Goal: Information Seeking & Learning: Learn about a topic

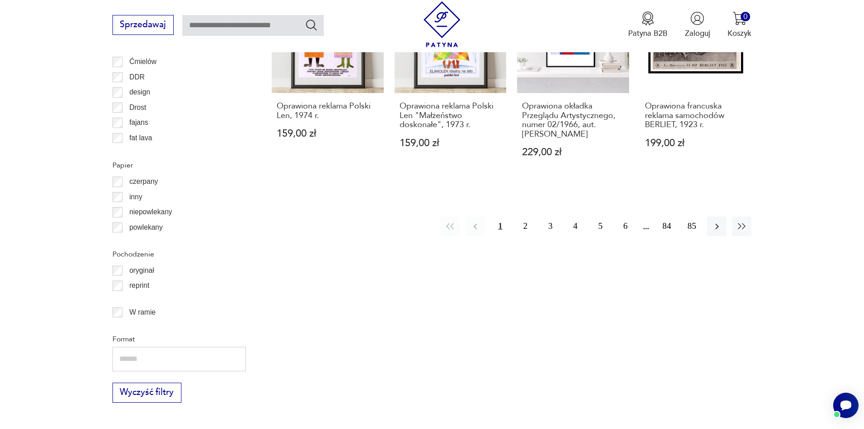
scroll to position [1164, 0]
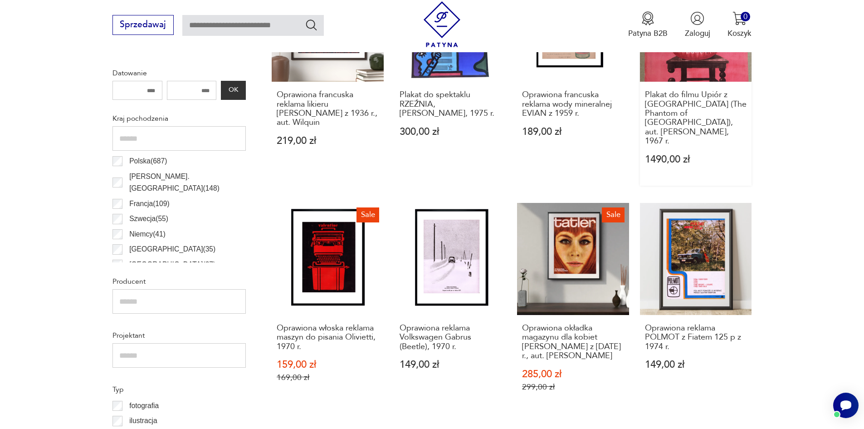
scroll to position [269, 0]
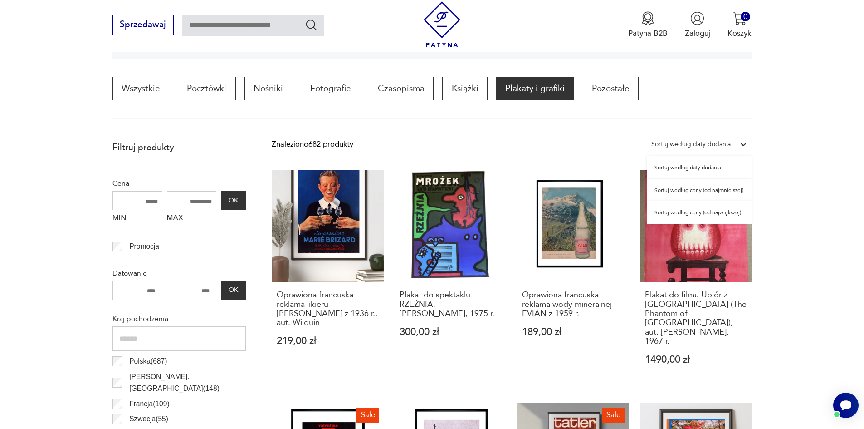
click at [669, 142] on div "Sortuj według daty dodania" at bounding box center [690, 144] width 79 height 12
click at [694, 189] on div "Sortuj według ceny (od najmniejszej)" at bounding box center [699, 190] width 105 height 23
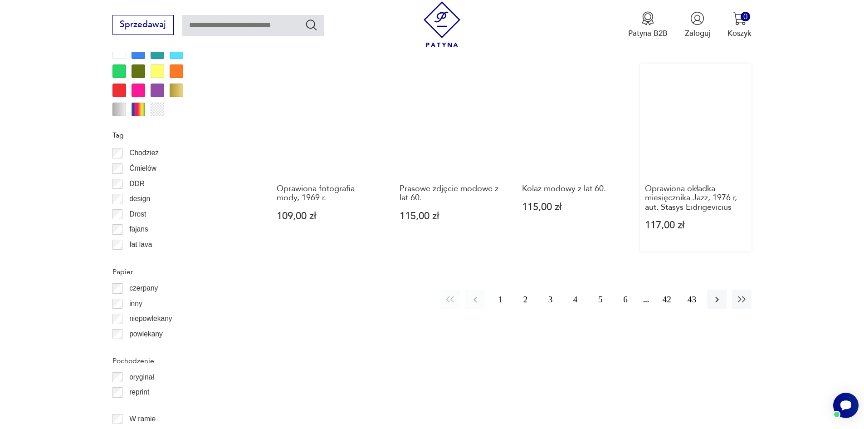
scroll to position [1041, 0]
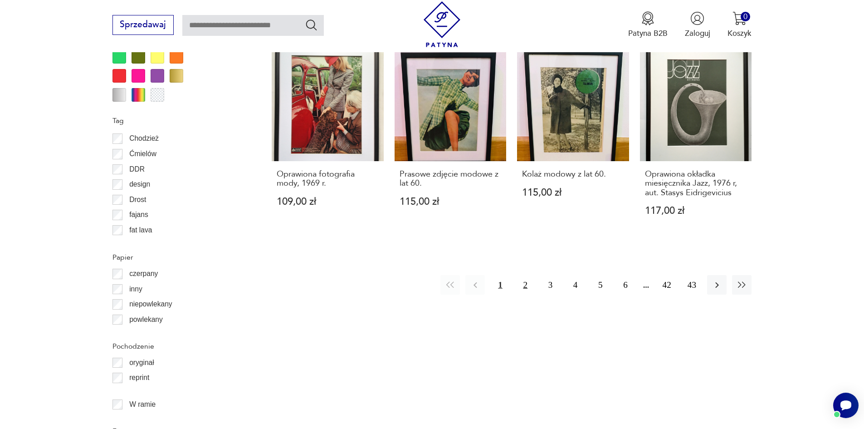
click at [531, 281] on button "2" at bounding box center [526, 285] width 20 height 20
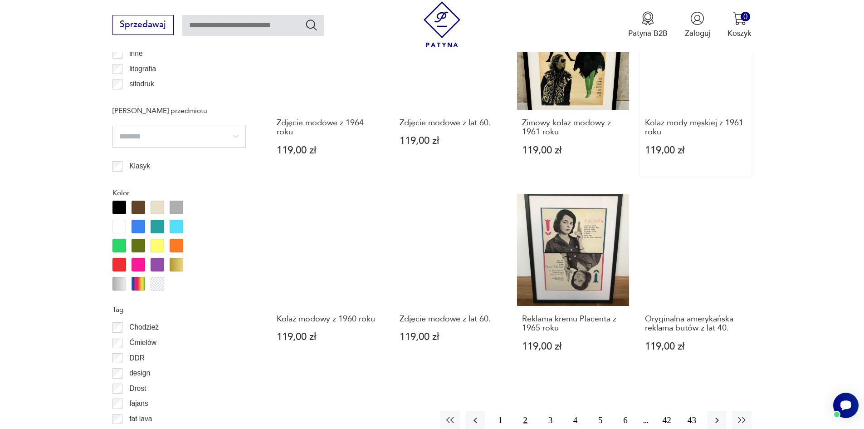
scroll to position [859, 0]
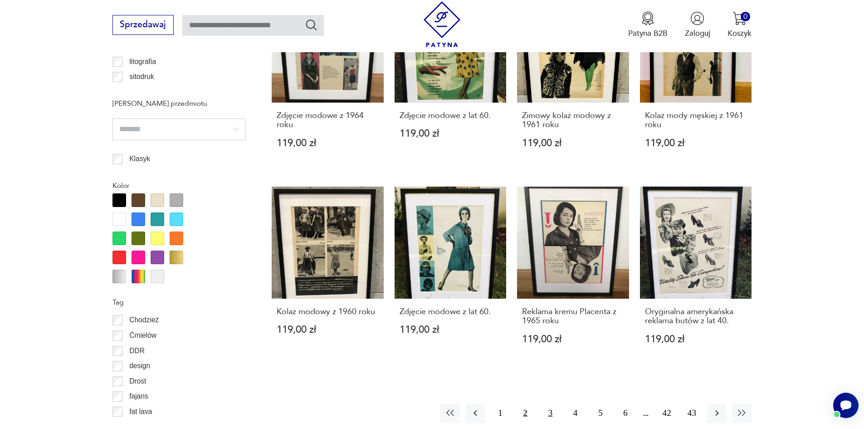
click at [545, 411] on button "3" at bounding box center [551, 413] width 20 height 20
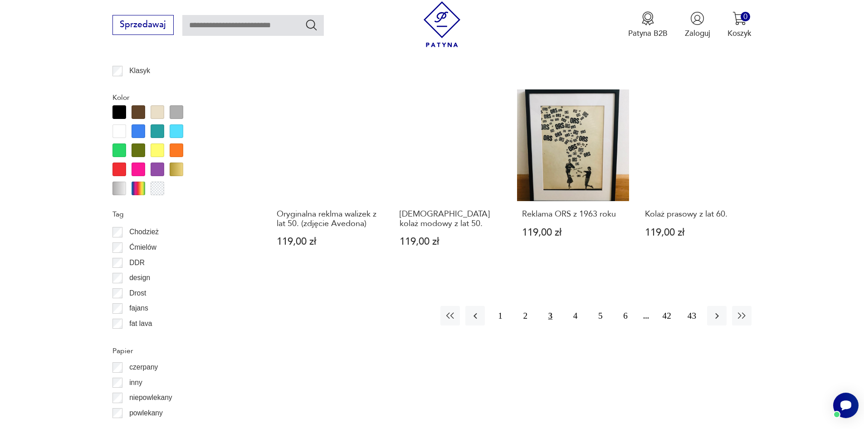
scroll to position [950, 0]
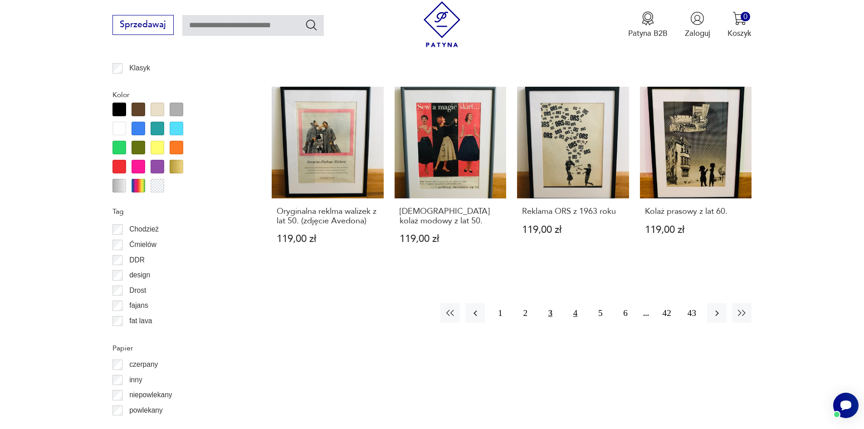
click at [576, 312] on button "4" at bounding box center [576, 313] width 20 height 20
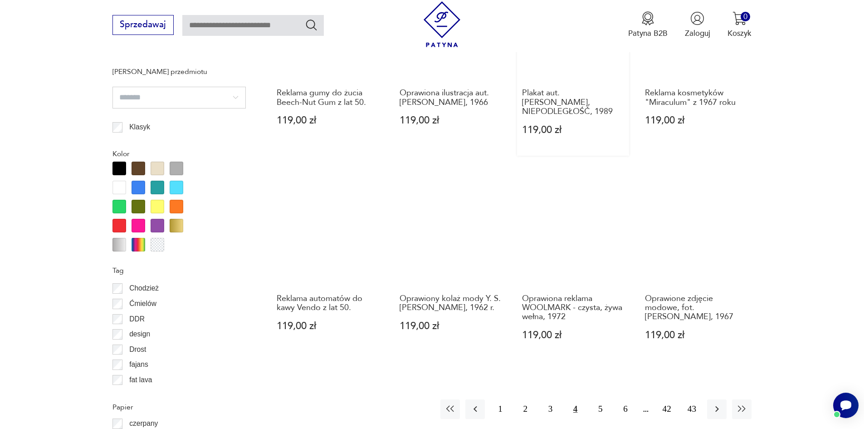
scroll to position [905, 0]
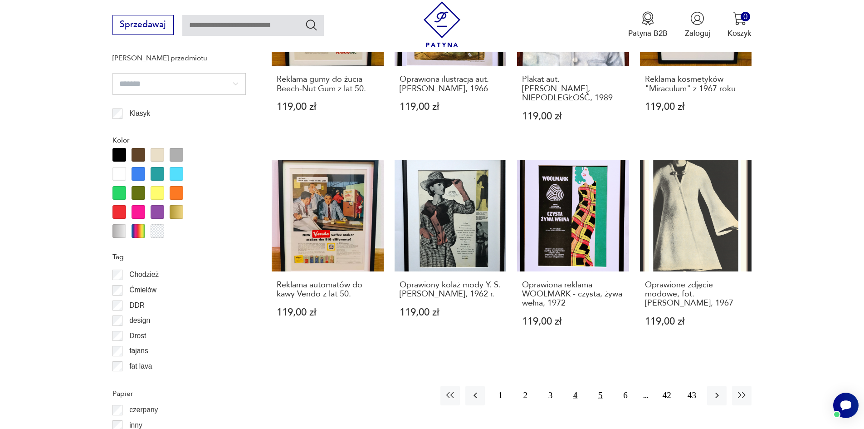
click at [595, 386] on button "5" at bounding box center [601, 396] width 20 height 20
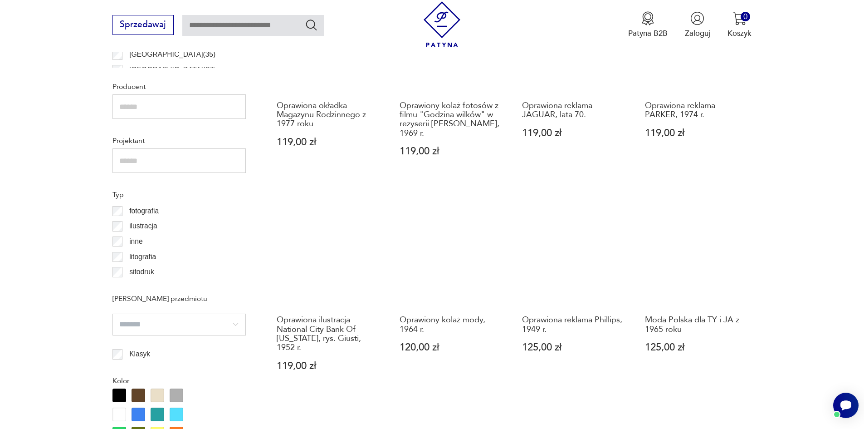
scroll to position [905, 0]
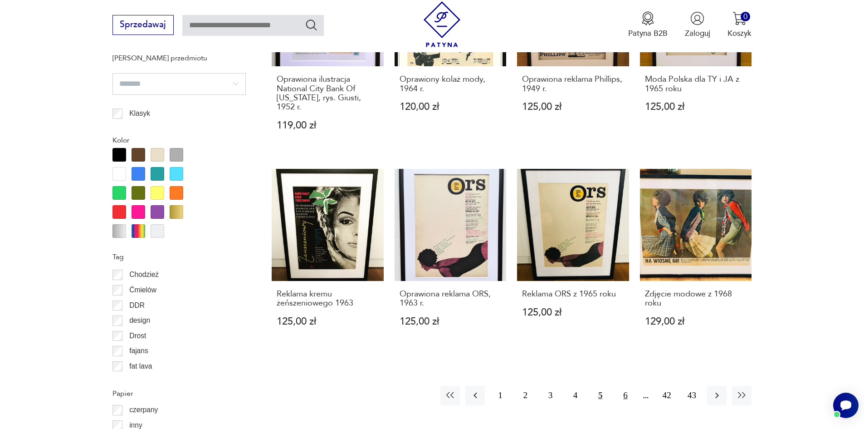
click at [628, 387] on button "6" at bounding box center [626, 396] width 20 height 20
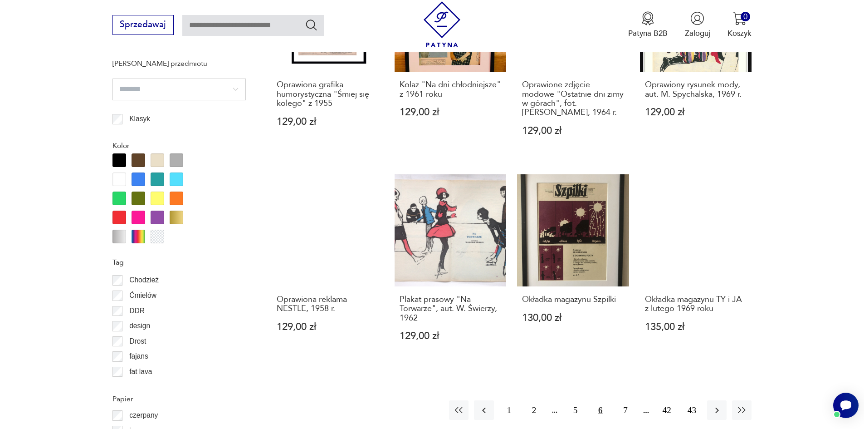
scroll to position [905, 0]
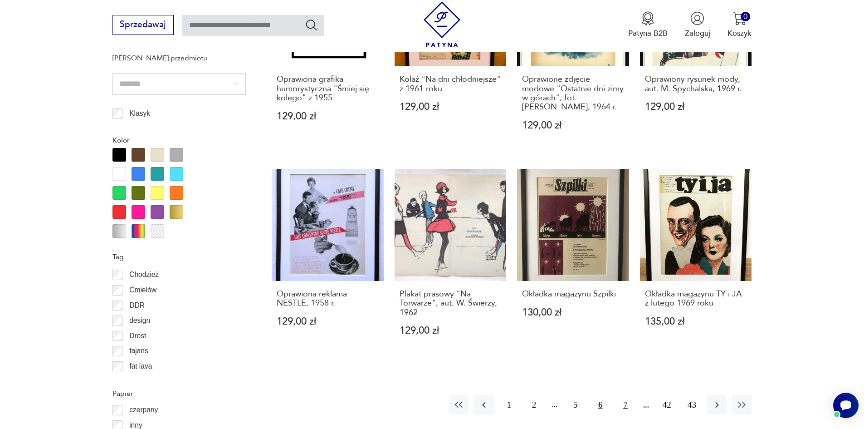
click at [621, 404] on button "7" at bounding box center [626, 405] width 20 height 20
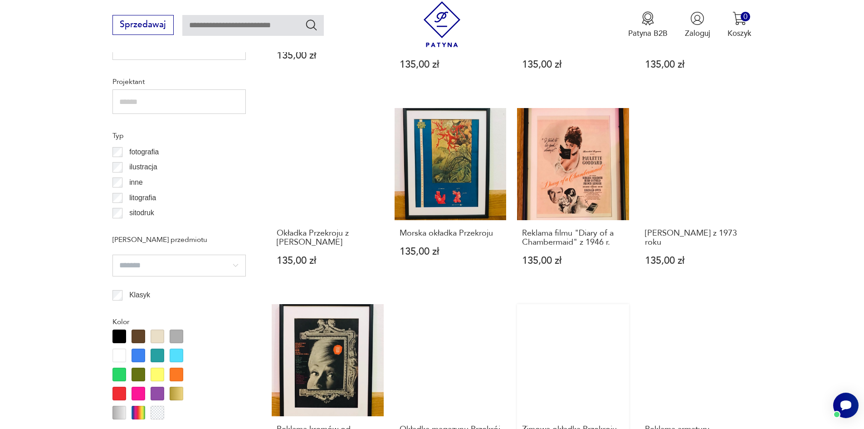
scroll to position [950, 0]
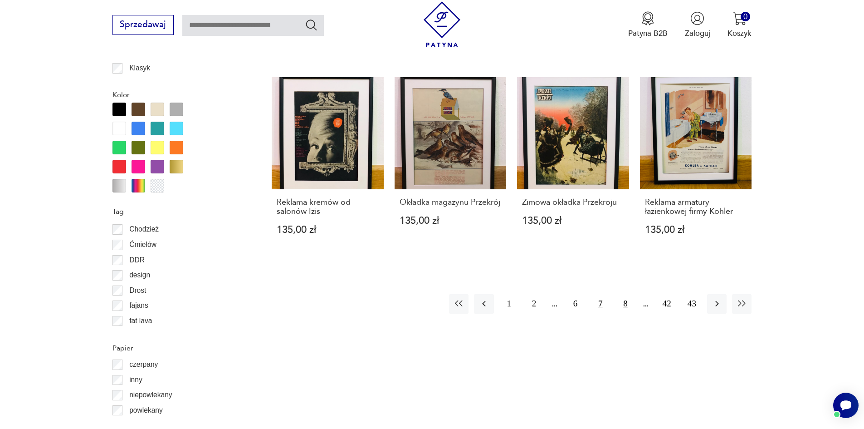
click at [627, 303] on button "8" at bounding box center [626, 304] width 20 height 20
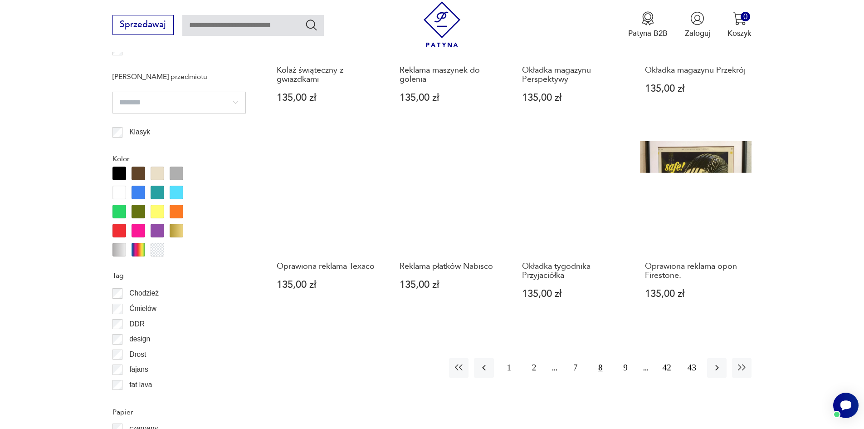
scroll to position [907, 0]
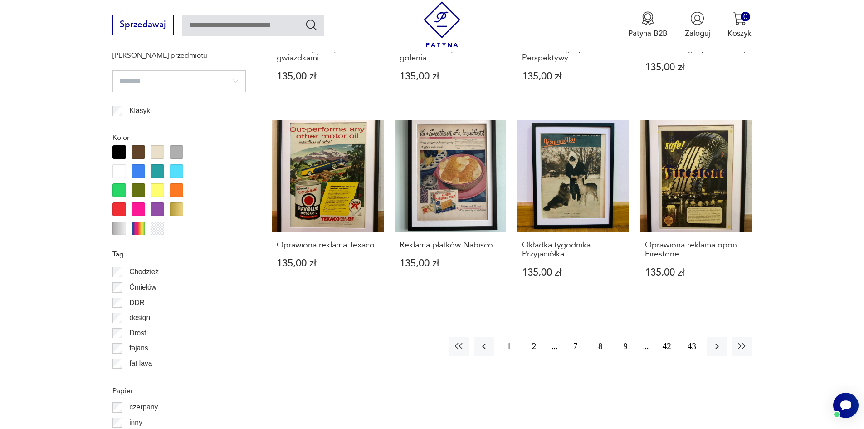
click at [625, 348] on button "9" at bounding box center [626, 347] width 20 height 20
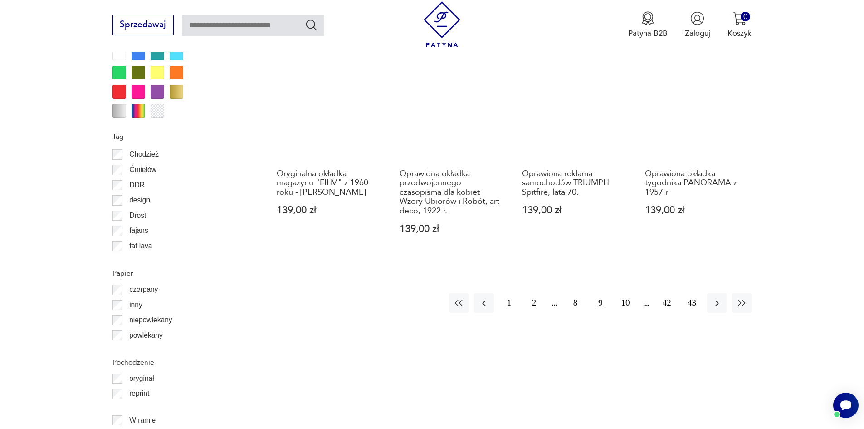
scroll to position [1041, 0]
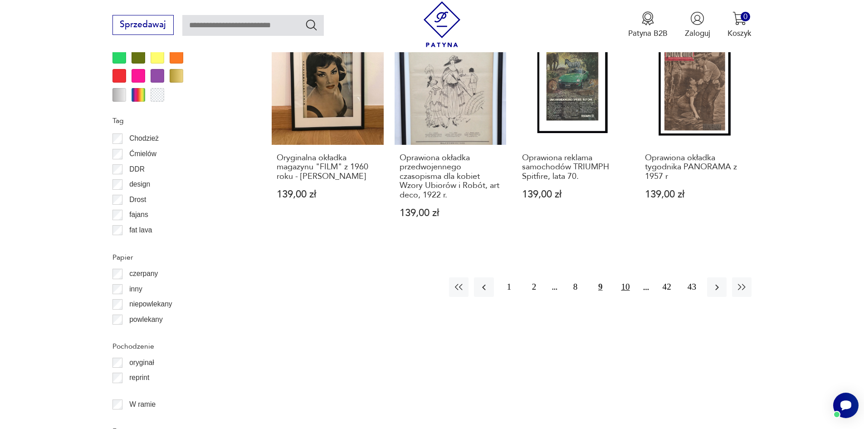
click at [627, 287] on button "10" at bounding box center [626, 287] width 20 height 20
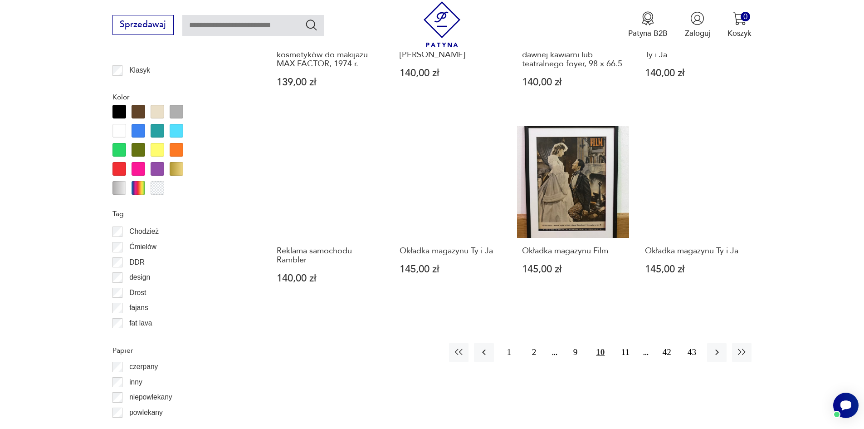
scroll to position [950, 0]
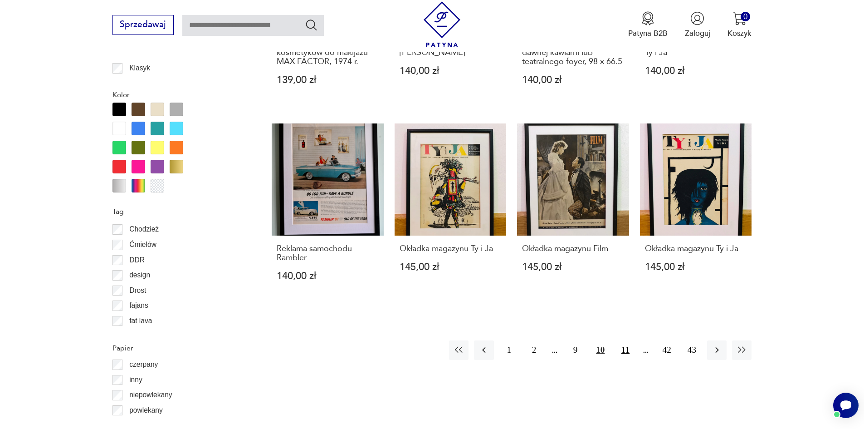
click at [626, 340] on button "11" at bounding box center [626, 350] width 20 height 20
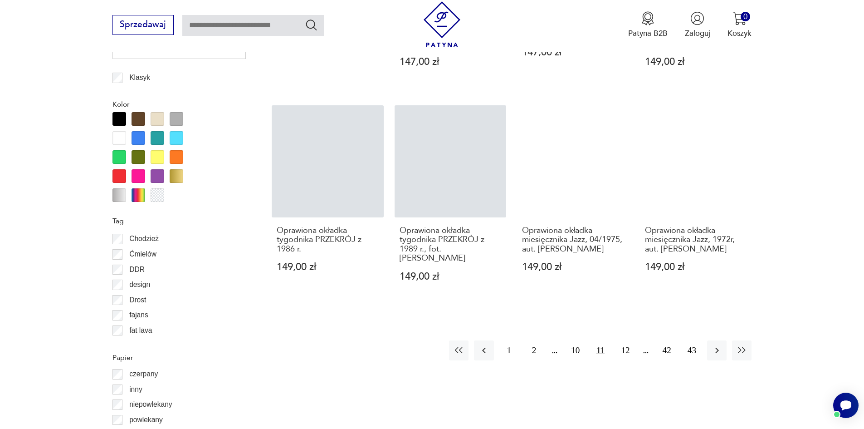
scroll to position [950, 0]
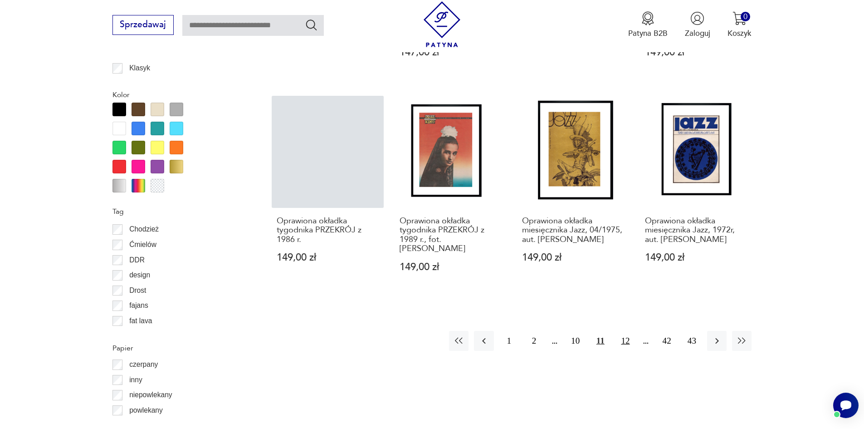
click at [626, 338] on button "12" at bounding box center [626, 341] width 20 height 20
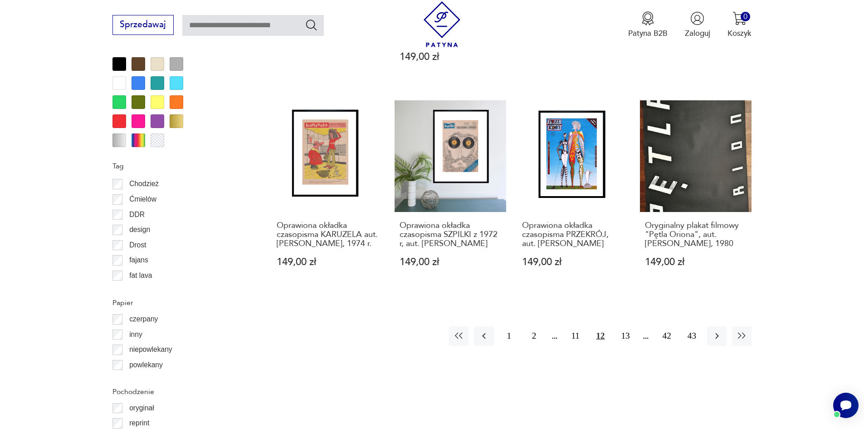
scroll to position [1086, 0]
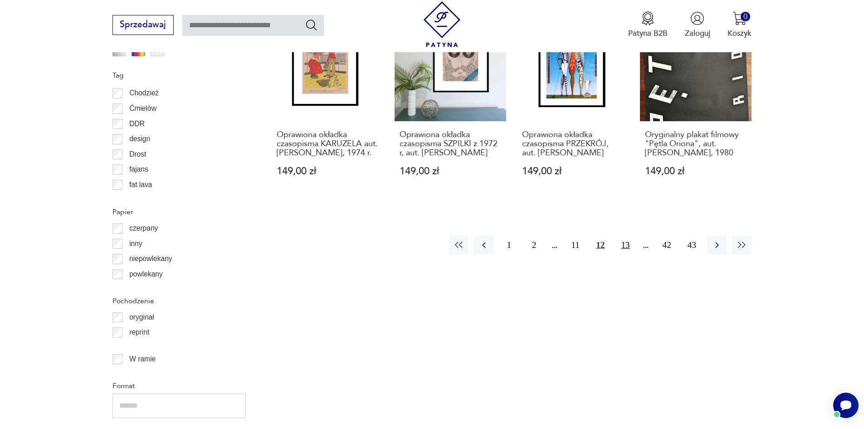
click at [631, 255] on button "13" at bounding box center [626, 245] width 20 height 20
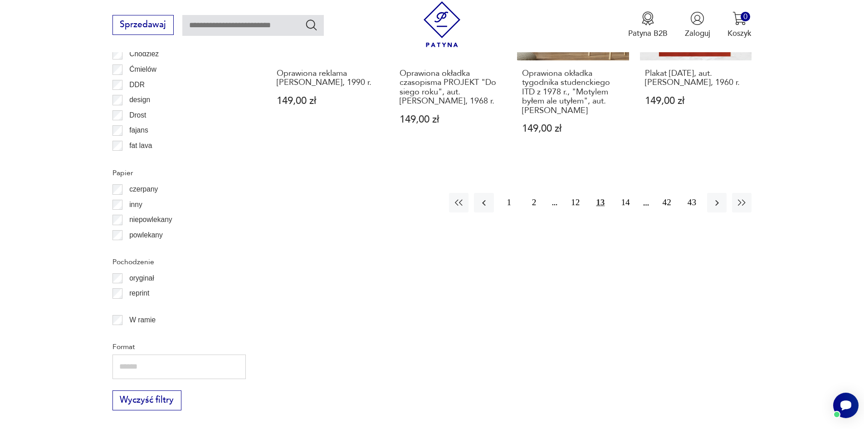
scroll to position [1131, 0]
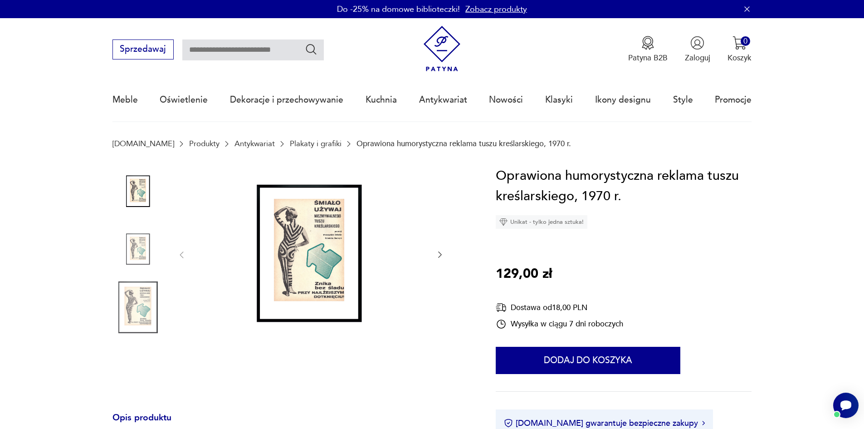
click at [303, 260] on img at bounding box center [310, 254] width 227 height 177
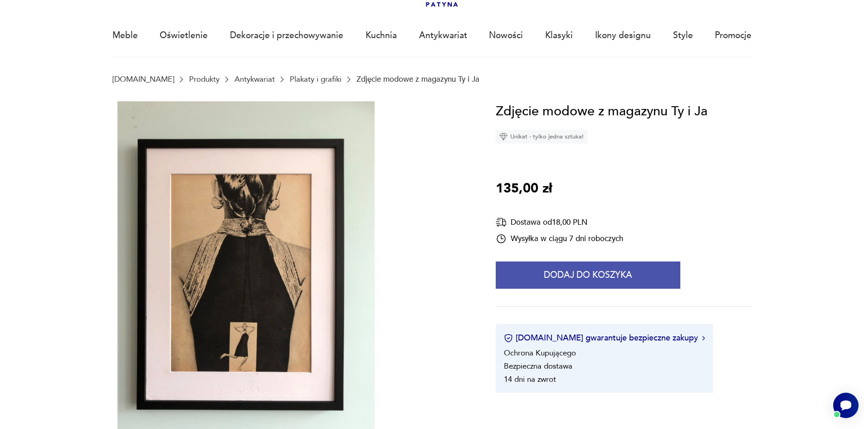
scroll to position [91, 0]
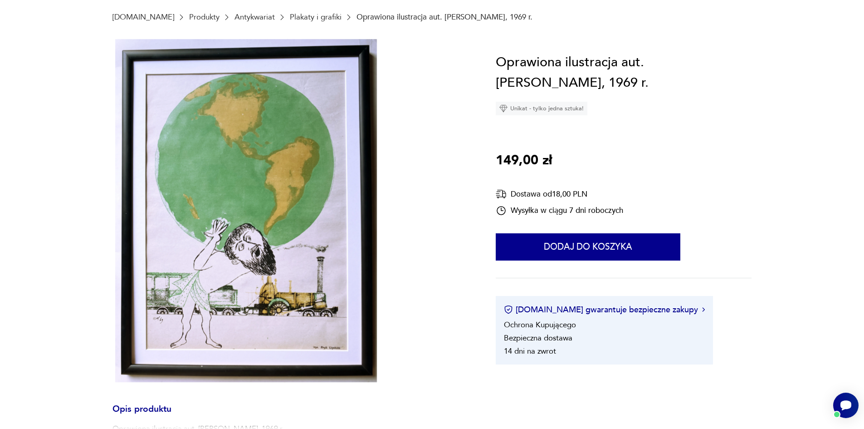
scroll to position [136, 0]
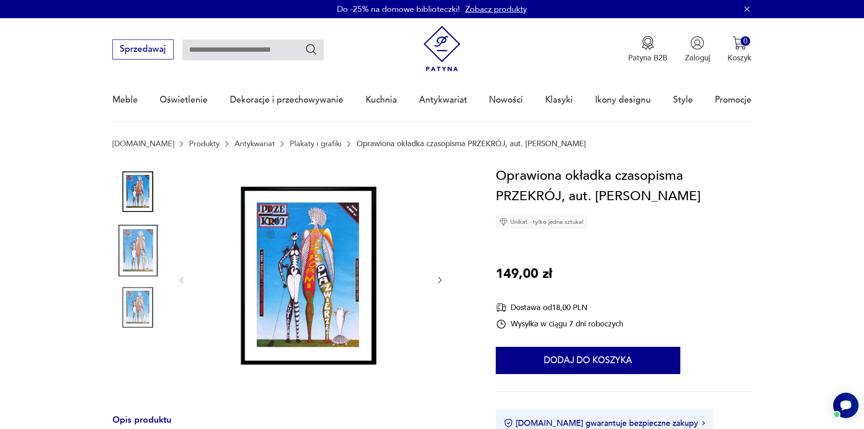
click at [307, 222] on img at bounding box center [310, 279] width 227 height 227
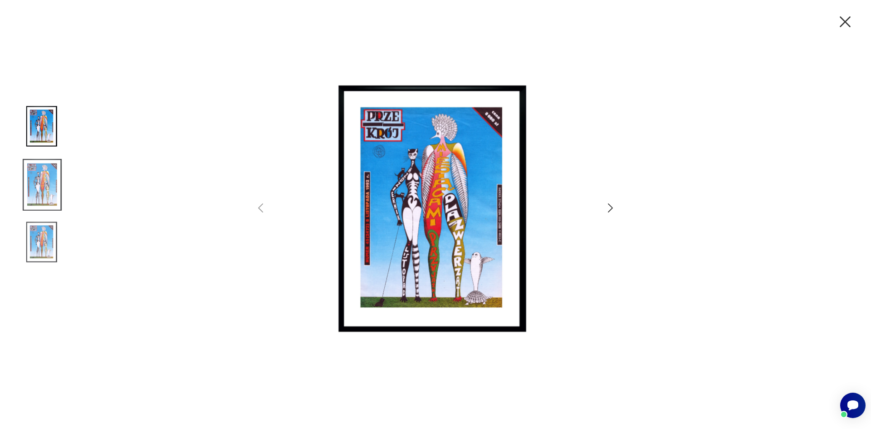
click at [451, 173] on img at bounding box center [435, 213] width 315 height 343
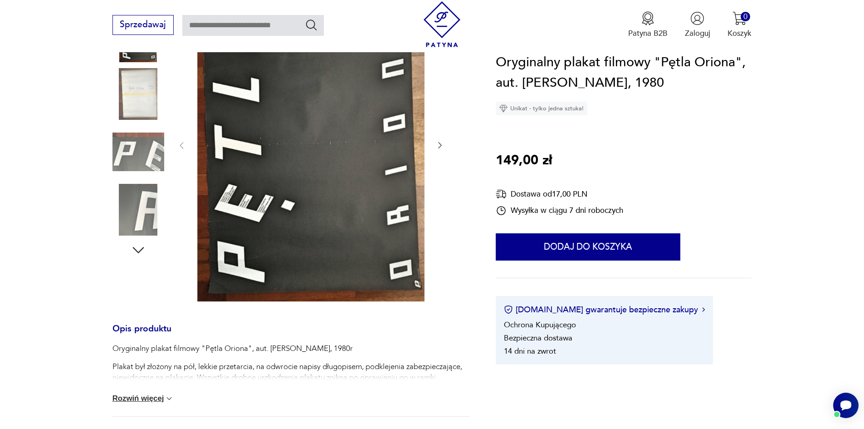
scroll to position [181, 0]
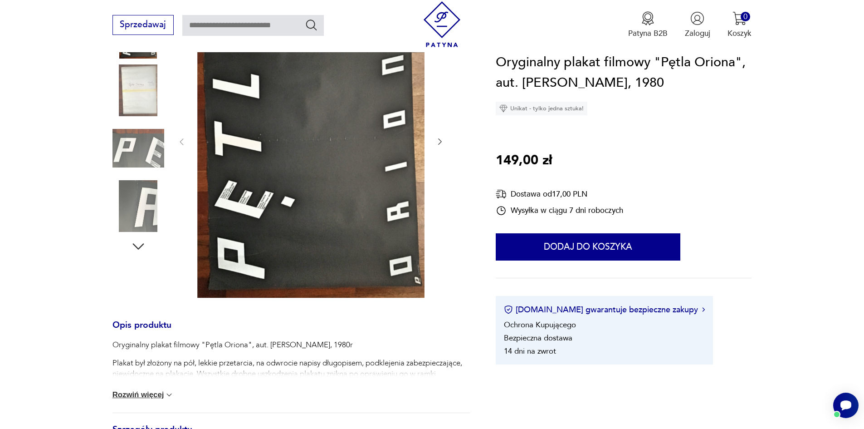
click at [159, 403] on div "Oryginalny plakat filmowy "Pętla Oriona", aut. [PERSON_NAME], 1980r [PERSON_NAM…" at bounding box center [290, 375] width 357 height 73
